Goal: Answer question/provide support

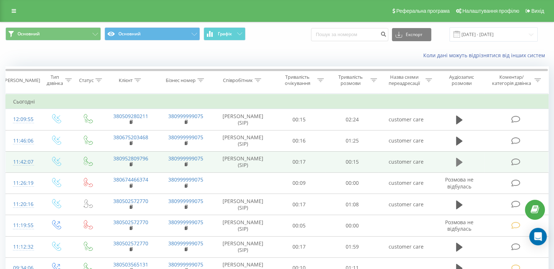
click at [460, 164] on icon at bounding box center [459, 162] width 7 height 10
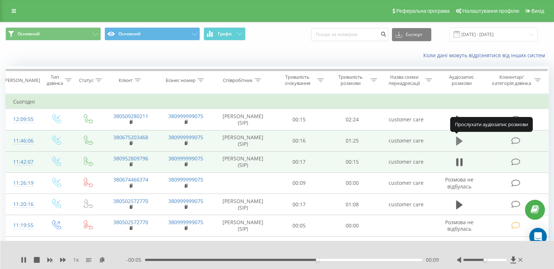
click at [457, 142] on icon at bounding box center [459, 141] width 7 height 9
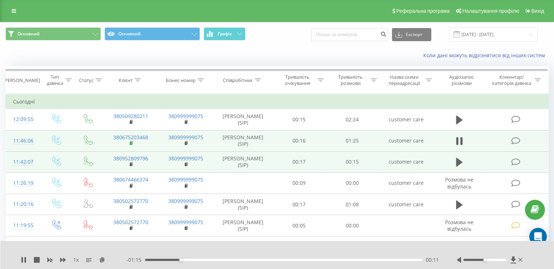
click at [131, 144] on rect at bounding box center [131, 143] width 2 height 3
click at [515, 139] on icon at bounding box center [515, 141] width 9 height 8
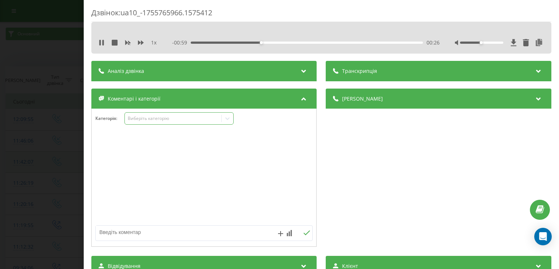
click at [148, 119] on div "Виберіть категорію" at bounding box center [173, 118] width 91 height 6
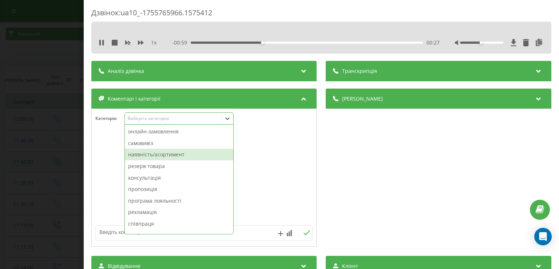
click at [157, 156] on div "наявність/асортимент" at bounding box center [179, 155] width 109 height 12
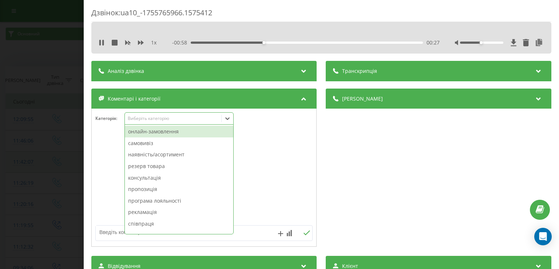
click at [36, 168] on div "Дзвінок : ua10_-1755765966.1575412 1 x - 00:58 00:27 00:27 Транскрипція Для AI-…" at bounding box center [279, 134] width 559 height 269
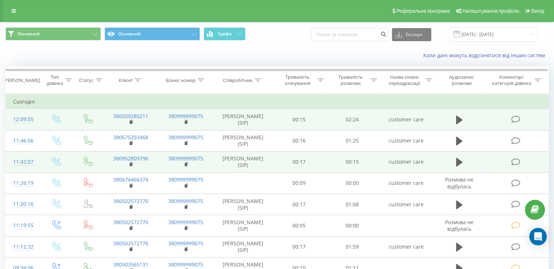
click at [129, 124] on td "380509280211" at bounding box center [130, 119] width 55 height 21
click at [130, 122] on rect at bounding box center [131, 122] width 2 height 3
click at [519, 114] on td at bounding box center [516, 119] width 64 height 21
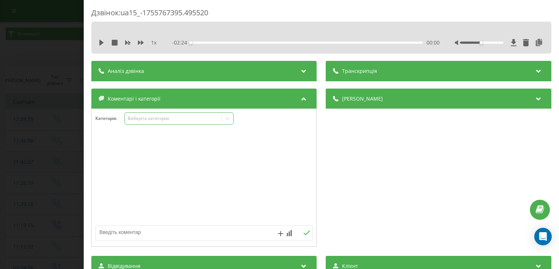
click at [227, 112] on div "Виберіть категорію" at bounding box center [179, 118] width 109 height 12
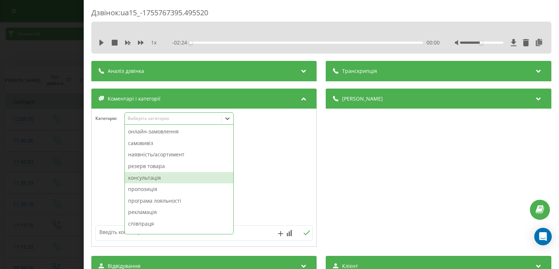
click at [142, 182] on div "консультація" at bounding box center [179, 178] width 109 height 12
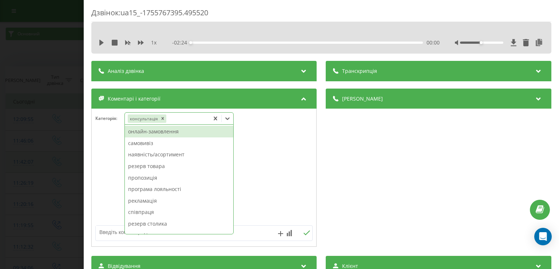
click at [99, 178] on div at bounding box center [204, 177] width 225 height 87
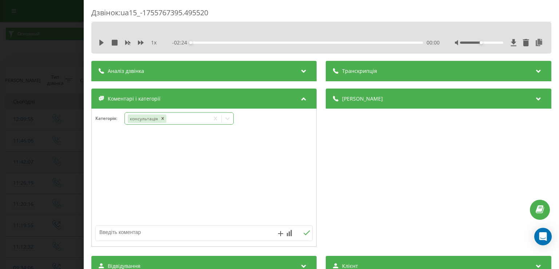
click at [196, 117] on div "консультація" at bounding box center [167, 118] width 85 height 11
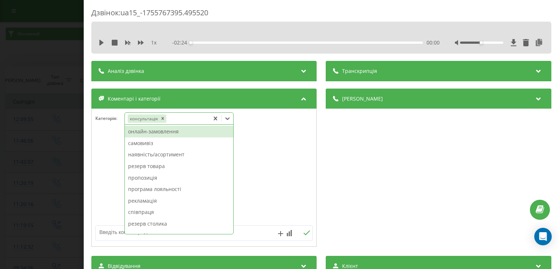
click at [173, 129] on div "онлайн-замовлення" at bounding box center [179, 132] width 109 height 12
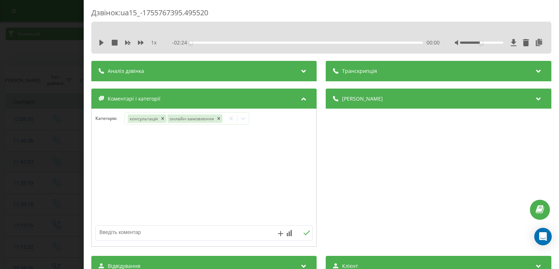
click at [99, 169] on div at bounding box center [204, 177] width 225 height 87
click at [58, 169] on div "Дзвінок : ua15_-1755767395.495520 1 x - 02:24 00:00 00:00 Транскрипція Для AI-а…" at bounding box center [279, 134] width 559 height 269
